Goal: Transaction & Acquisition: Book appointment/travel/reservation

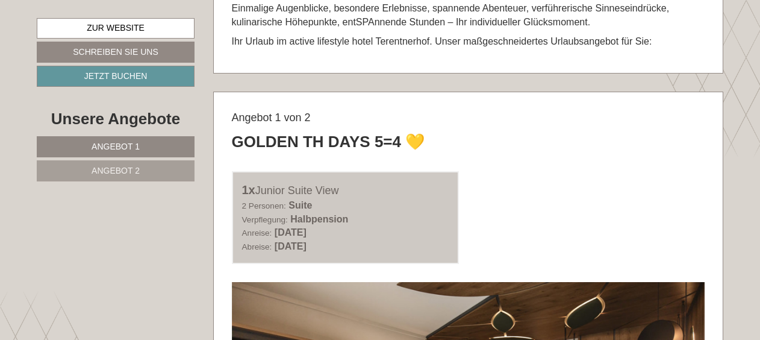
scroll to position [482, 0]
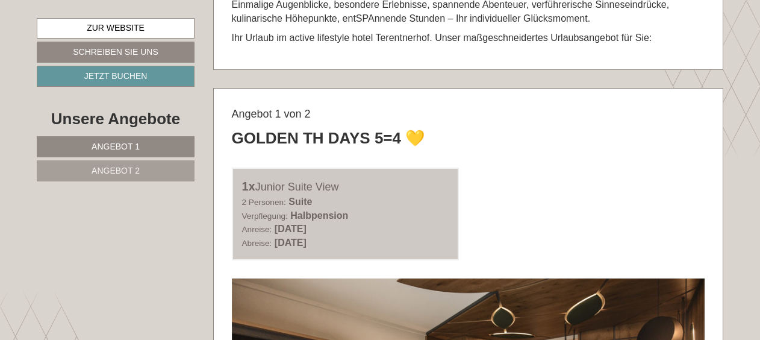
click at [136, 166] on span "Angebot 2" at bounding box center [116, 171] width 48 height 10
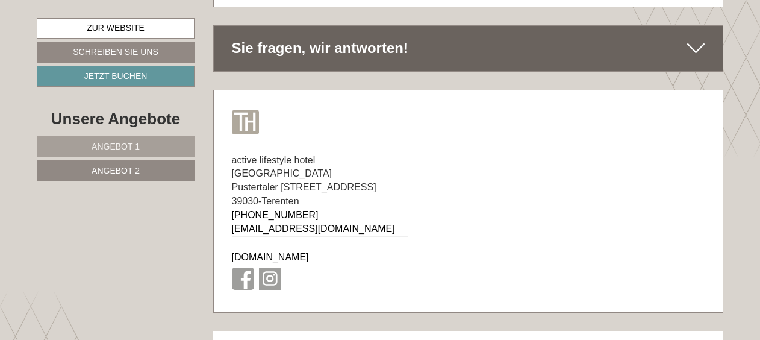
scroll to position [6077, 0]
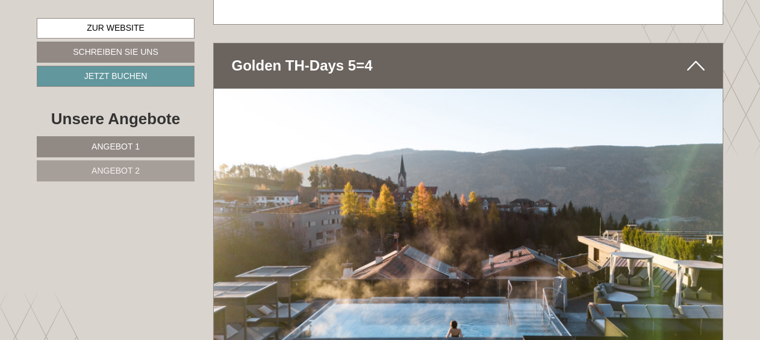
scroll to position [2470, 0]
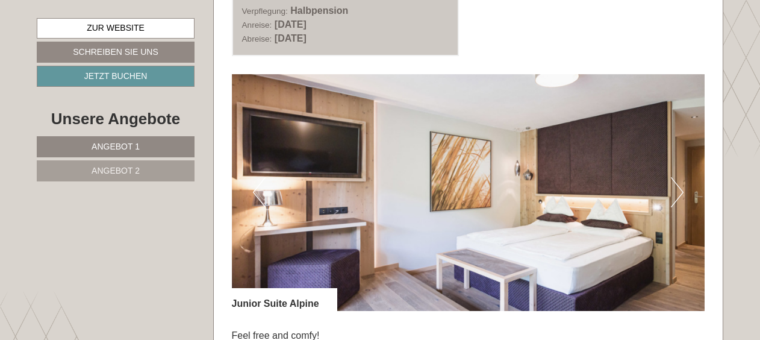
scroll to position [1627, 0]
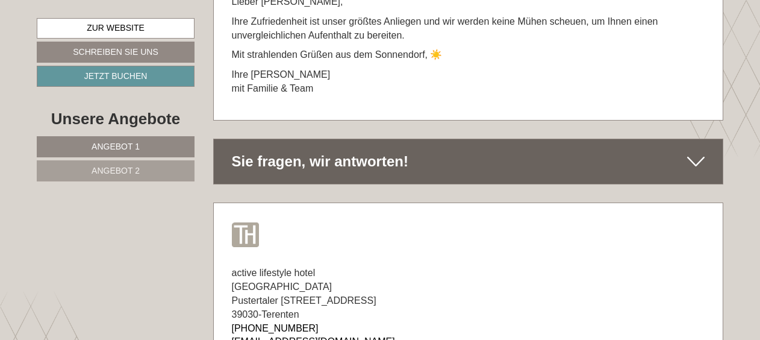
scroll to position [6989, 0]
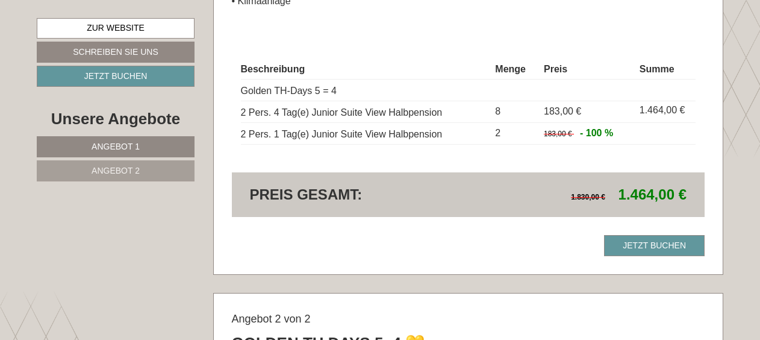
scroll to position [1205, 0]
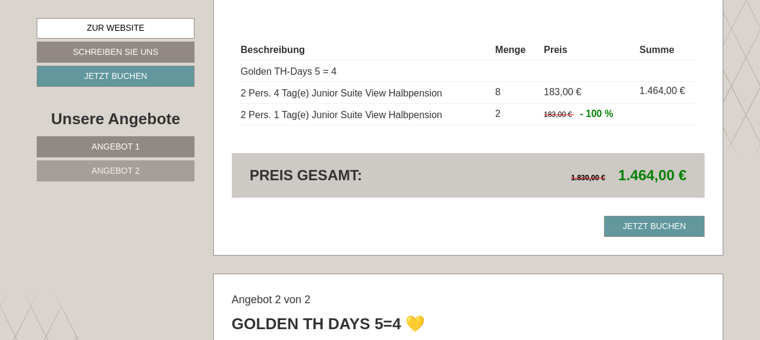
click at [93, 166] on span "Angebot 2" at bounding box center [116, 171] width 48 height 10
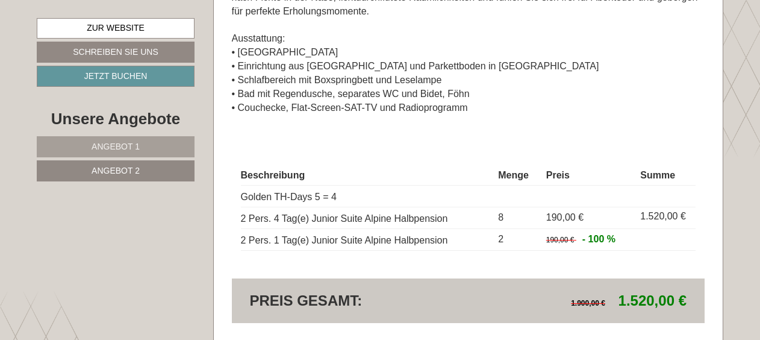
scroll to position [1233, 0]
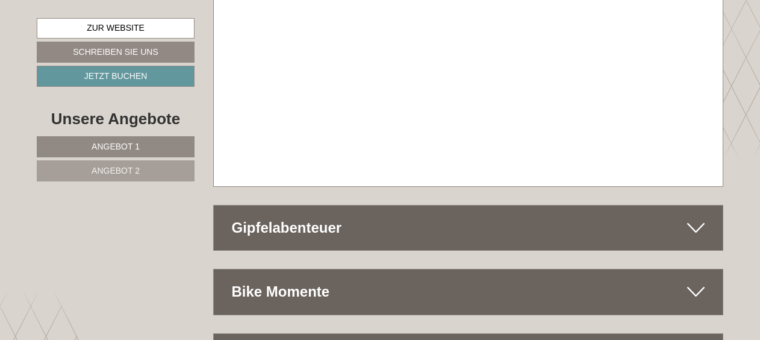
scroll to position [5844, 0]
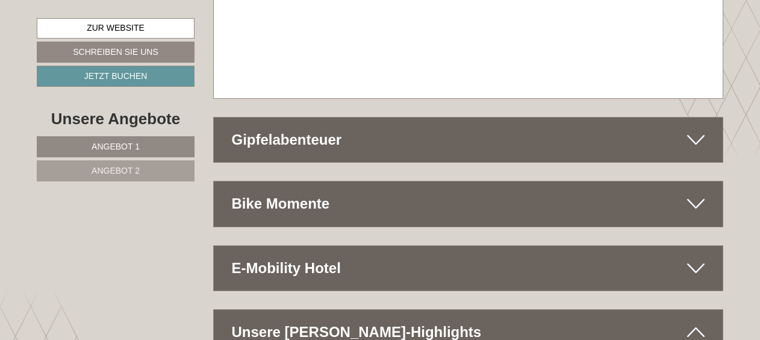
click at [337, 246] on div "E-Mobility Hotel" at bounding box center [469, 268] width 510 height 45
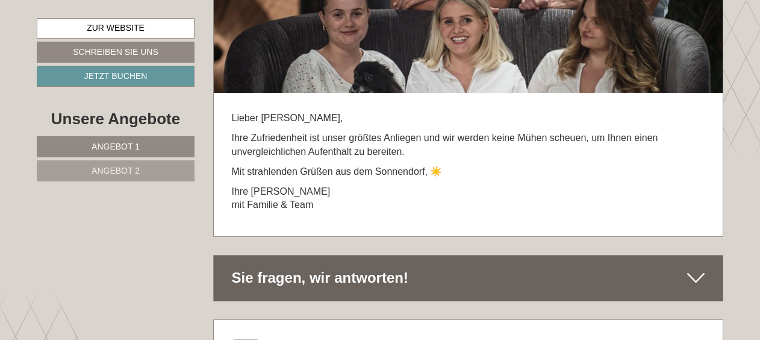
scroll to position [7049, 0]
